Goal: Task Accomplishment & Management: Manage account settings

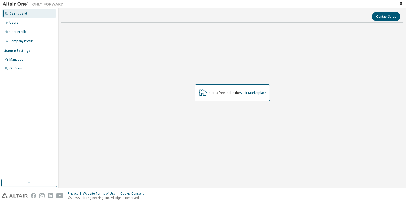
drag, startPoint x: 215, startPoint y: 123, endPoint x: 179, endPoint y: 122, distance: 36.2
click at [214, 123] on div "Start a free trial in the Altair Marketplace" at bounding box center [232, 93] width 343 height 132
click at [139, 134] on div "Start a free trial in the Altair Marketplace" at bounding box center [232, 93] width 343 height 132
click at [25, 59] on div "Managed" at bounding box center [29, 60] width 54 height 8
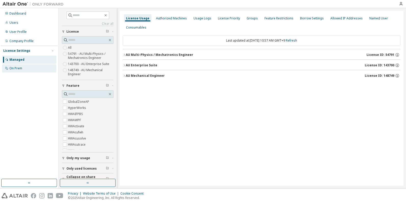
click at [13, 69] on div "On Prem" at bounding box center [15, 68] width 13 height 4
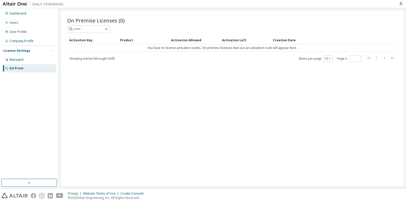
click at [15, 50] on div "License Settings" at bounding box center [16, 51] width 27 height 4
click at [26, 59] on div "Managed" at bounding box center [29, 60] width 54 height 8
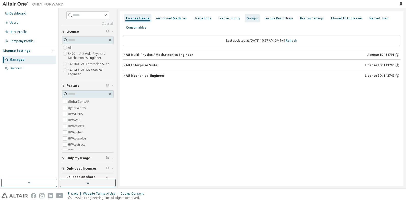
click at [251, 18] on div "Groups" at bounding box center [252, 18] width 11 height 4
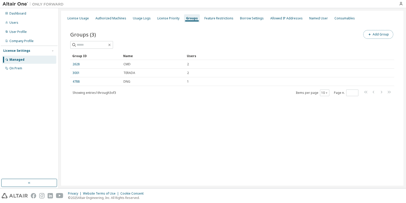
click at [377, 35] on button "Add Group" at bounding box center [378, 34] width 30 height 9
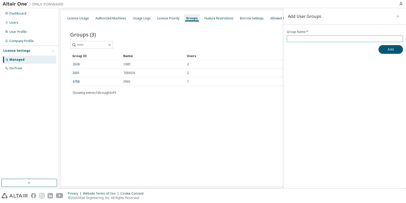
click at [345, 38] on input "text" at bounding box center [345, 39] width 114 height 4
type input "*******"
click at [391, 50] on button "Add" at bounding box center [391, 49] width 24 height 9
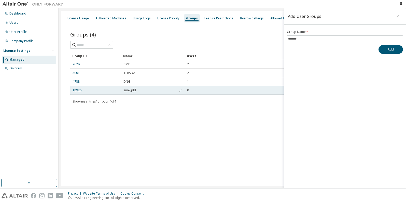
drag, startPoint x: 127, startPoint y: 90, endPoint x: 122, endPoint y: 91, distance: 5.2
click at [127, 90] on span "eme_pbl" at bounding box center [130, 90] width 12 height 4
click at [77, 90] on link "18926" at bounding box center [77, 90] width 9 height 4
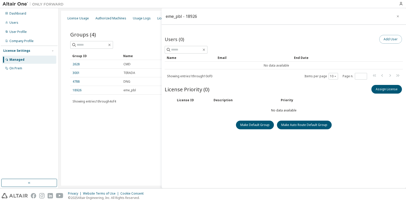
click at [389, 39] on button "Add User" at bounding box center [391, 39] width 23 height 9
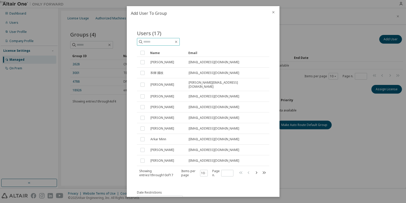
click at [162, 42] on input "text" at bounding box center [158, 41] width 31 height 5
click at [159, 40] on input "text" at bounding box center [158, 41] width 31 height 5
paste input "**********"
type input "**********"
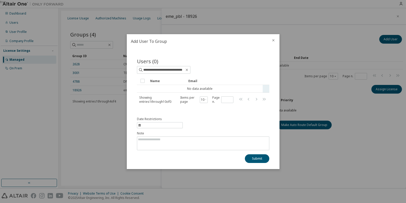
scroll to position [0, 0]
drag, startPoint x: 155, startPoint y: 88, endPoint x: 163, endPoint y: 88, distance: 7.4
click at [156, 88] on td "No data available" at bounding box center [200, 89] width 126 height 8
click at [192, 88] on td "No data available" at bounding box center [200, 89] width 126 height 8
drag, startPoint x: 212, startPoint y: 120, endPoint x: 187, endPoint y: 107, distance: 28.3
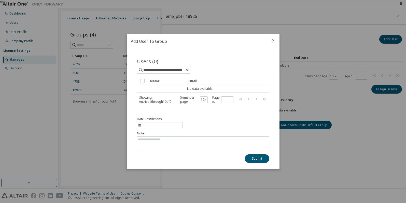
click at [212, 120] on div "Date Restrictions Note Submit" at bounding box center [203, 140] width 132 height 46
drag, startPoint x: 167, startPoint y: 71, endPoint x: 195, endPoint y: 70, distance: 28.0
click at [195, 70] on div "**********" at bounding box center [203, 70] width 132 height 8
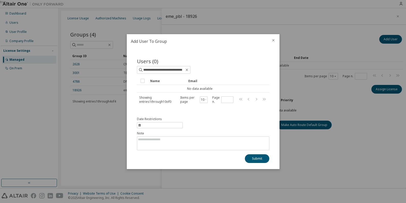
click at [215, 121] on div "Date Restrictions Note Submit" at bounding box center [203, 140] width 132 height 46
click at [273, 41] on icon "close" at bounding box center [273, 40] width 2 height 2
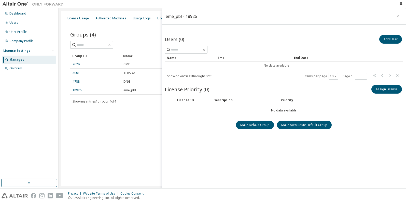
click at [323, 163] on div "Users (0) Add User Clear Load Save Save As Field Operator Value Select filter S…" at bounding box center [284, 115] width 238 height 162
click at [381, 89] on button "Assign License" at bounding box center [387, 89] width 31 height 9
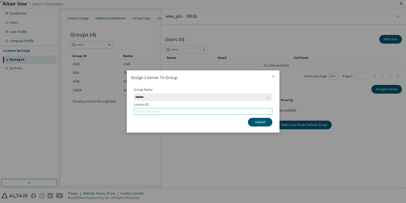
click at [147, 112] on div "Select License ID" at bounding box center [147, 111] width 24 height 4
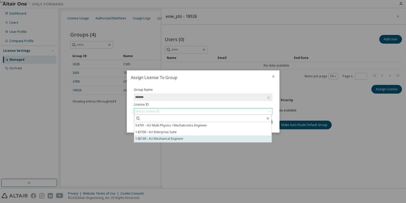
click at [160, 139] on li "148749 - AU Mechanical Engineer" at bounding box center [202, 138] width 137 height 7
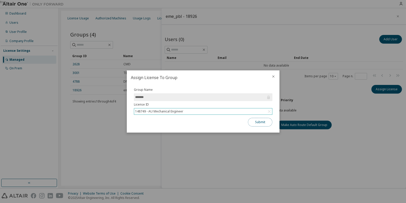
click at [255, 121] on button "Submit" at bounding box center [260, 122] width 24 height 9
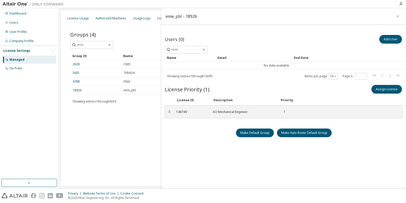
click at [285, 173] on div "Users (0) Add User Clear Load Save Save As Field Operator Value Select filter S…" at bounding box center [284, 115] width 238 height 162
drag, startPoint x: 365, startPoint y: 157, endPoint x: 355, endPoint y: 174, distance: 19.6
click at [365, 158] on div "Users (0) Add User Clear Load Save Save As Field Operator Value Select filter S…" at bounding box center [284, 115] width 238 height 162
click at [75, 89] on link "18926" at bounding box center [77, 90] width 9 height 4
click at [400, 4] on icon "button" at bounding box center [401, 4] width 4 height 4
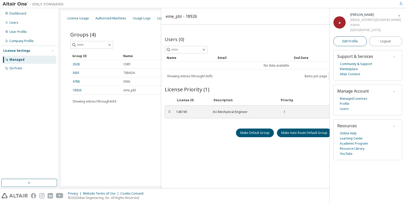
click at [354, 43] on span "Edit Profile" at bounding box center [351, 41] width 16 height 4
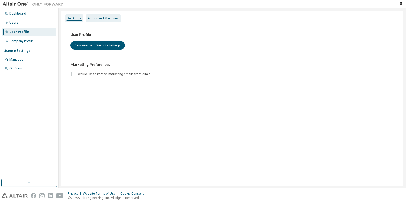
click at [109, 17] on div "Authorized Machines" at bounding box center [103, 18] width 31 height 4
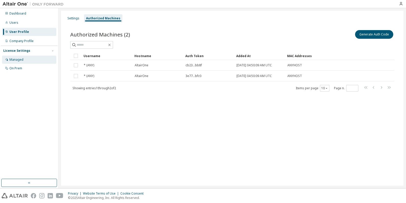
click at [19, 62] on div "Managed" at bounding box center [29, 60] width 54 height 8
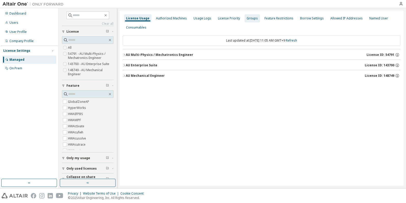
click at [249, 18] on div "Groups" at bounding box center [252, 18] width 11 height 4
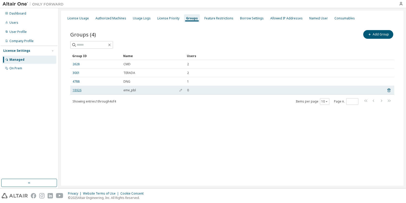
click at [79, 89] on link "18926" at bounding box center [77, 90] width 9 height 4
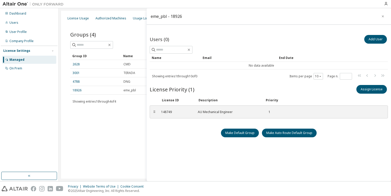
click at [337, 169] on div "Users (0) Add User Clear Load Save Save As Field Operator Value Select filter S…" at bounding box center [269, 112] width 238 height 156
drag, startPoint x: 361, startPoint y: 150, endPoint x: 210, endPoint y: 71, distance: 170.9
click at [361, 150] on div "Users (0) Add User Clear Load Save Save As Field Operator Value Select filter S…" at bounding box center [269, 112] width 238 height 156
